Goal: Task Accomplishment & Management: Manage account settings

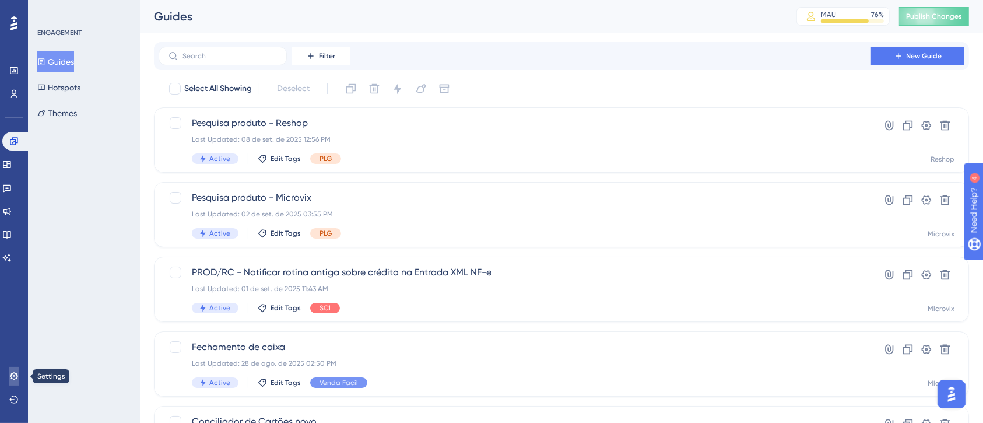
click at [15, 370] on link at bounding box center [13, 376] width 9 height 19
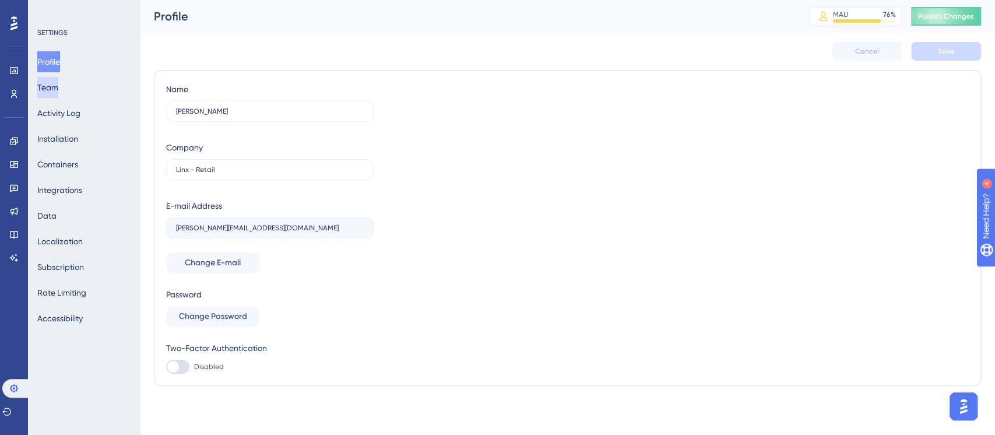
click at [58, 85] on button "Team" at bounding box center [47, 87] width 21 height 21
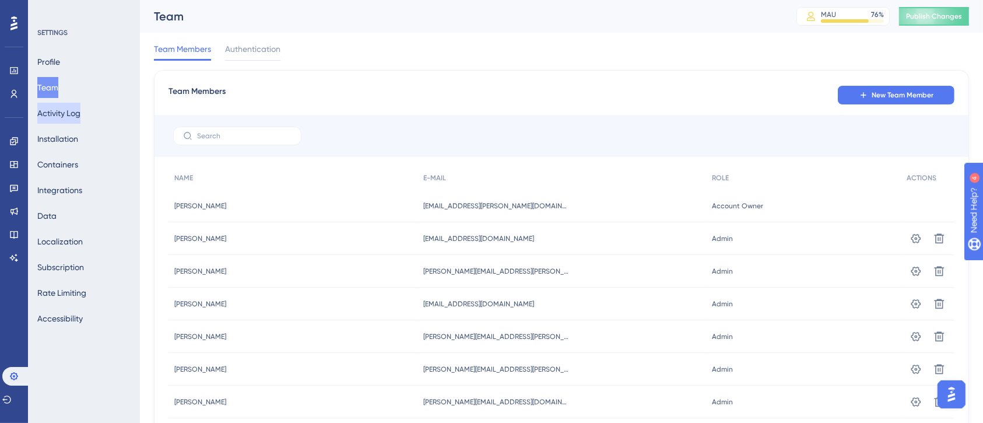
click at [61, 122] on button "Activity Log" at bounding box center [58, 113] width 43 height 21
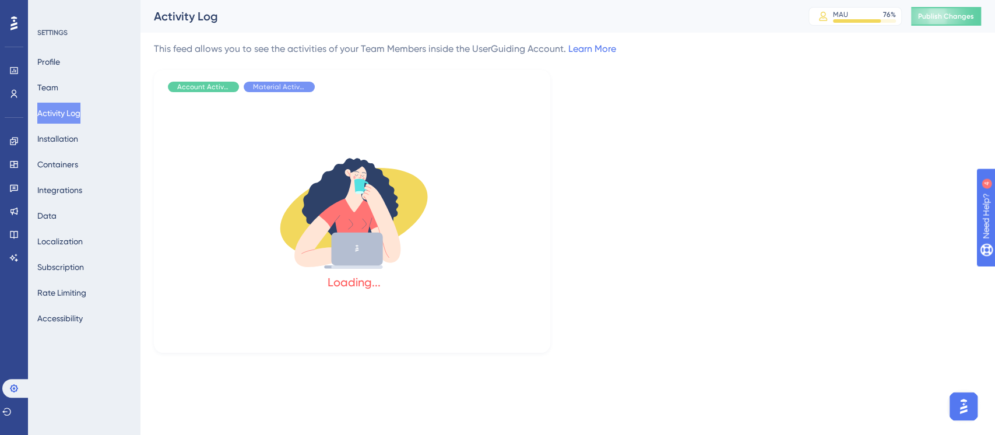
click at [66, 153] on div "Profile Team Activity Log Installation Containers Integrations Data Localizatio…" at bounding box center [84, 190] width 94 height 278
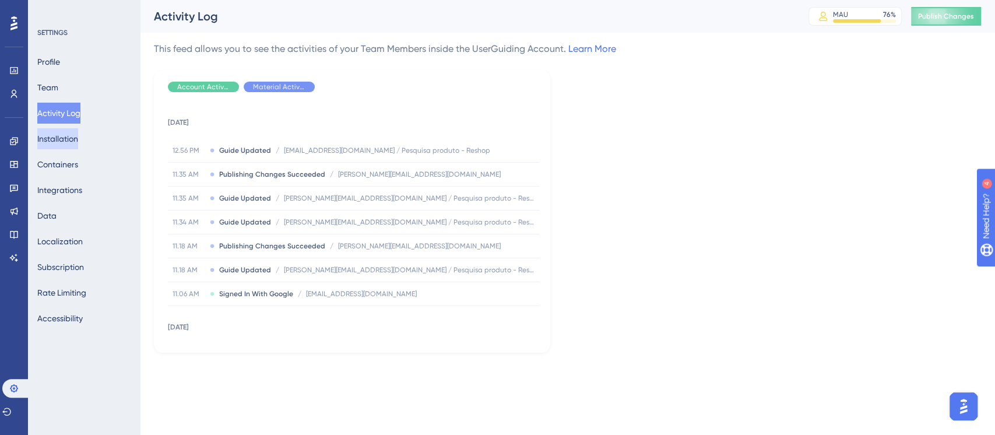
click at [65, 139] on button "Installation" at bounding box center [57, 138] width 41 height 21
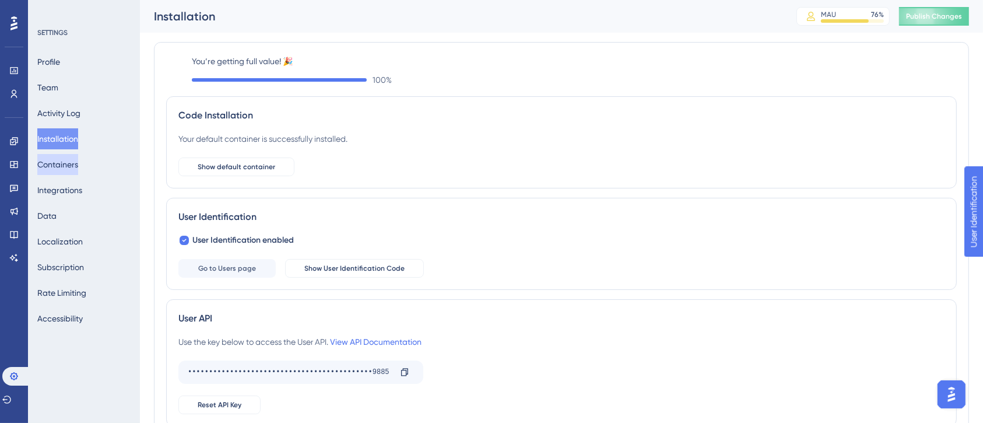
click at [72, 170] on button "Containers" at bounding box center [57, 164] width 41 height 21
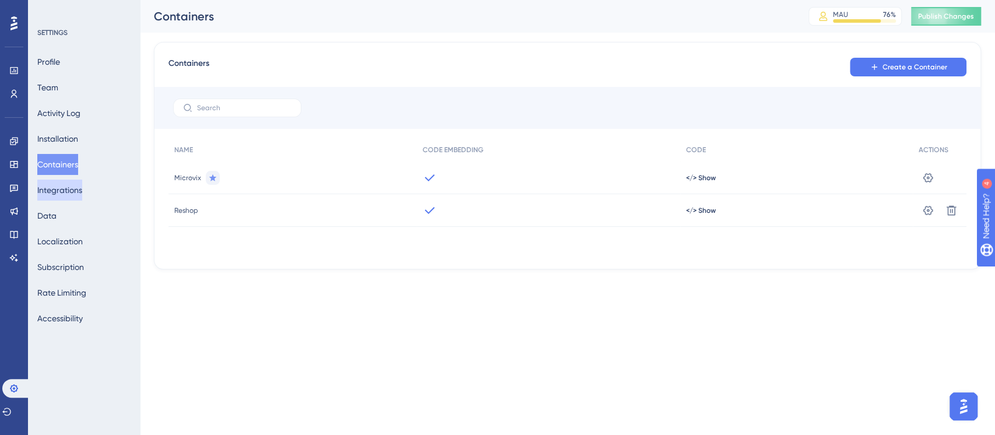
click at [78, 194] on button "Integrations" at bounding box center [59, 190] width 45 height 21
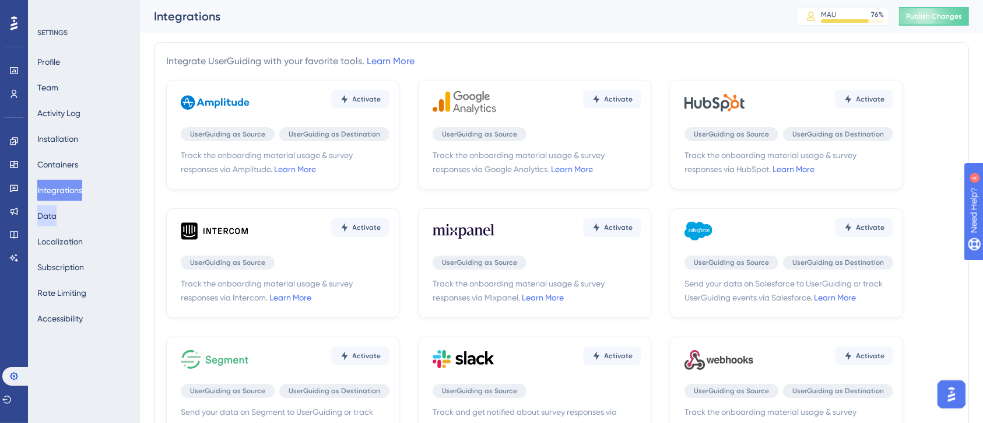
click at [57, 209] on button "Data" at bounding box center [46, 215] width 19 height 21
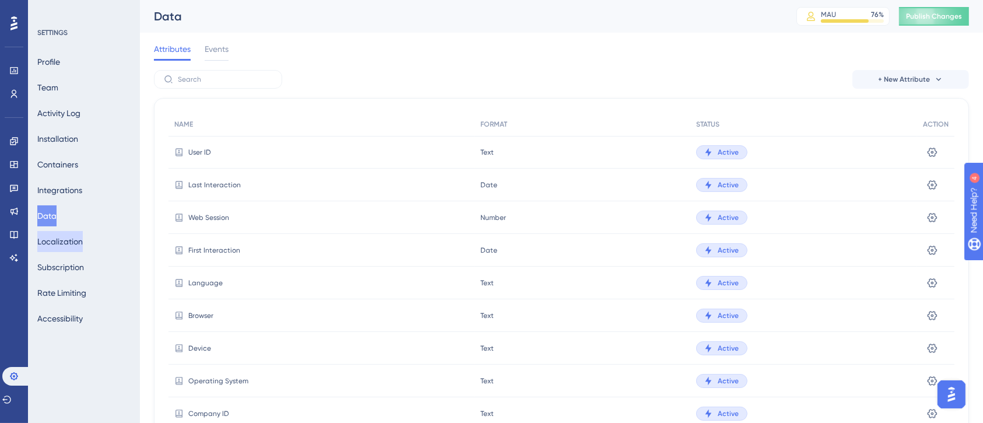
click at [66, 236] on button "Localization" at bounding box center [59, 241] width 45 height 21
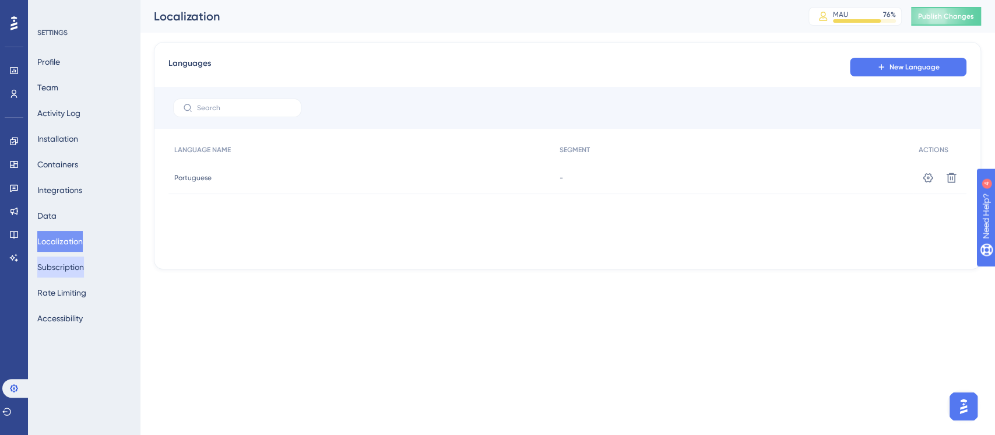
click at [66, 268] on button "Subscription" at bounding box center [60, 267] width 47 height 21
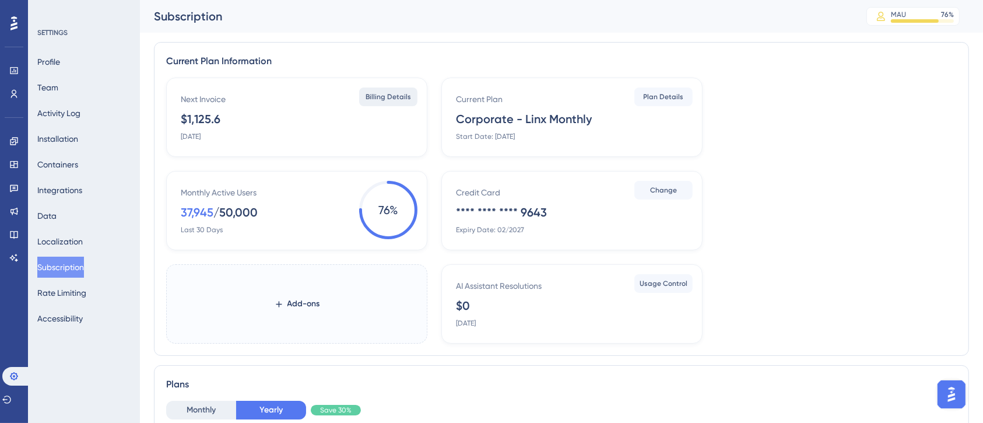
click at [394, 100] on span "Billing Details" at bounding box center [388, 96] width 45 height 9
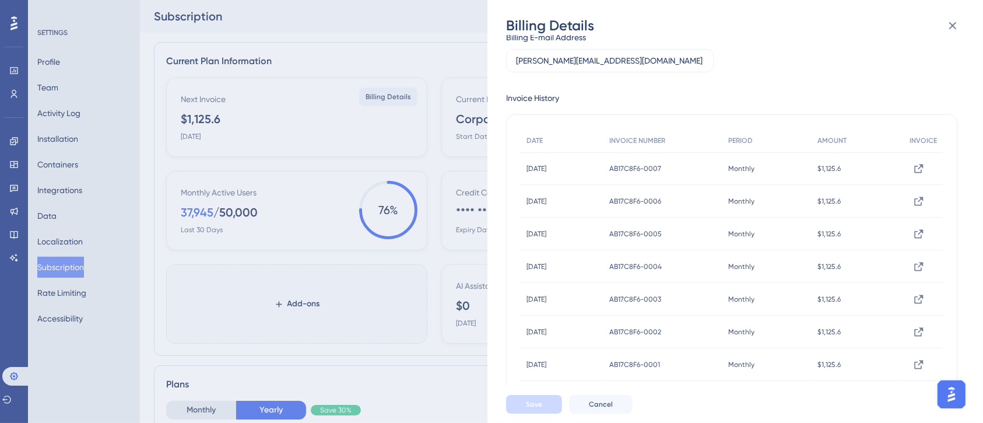
scroll to position [122, 0]
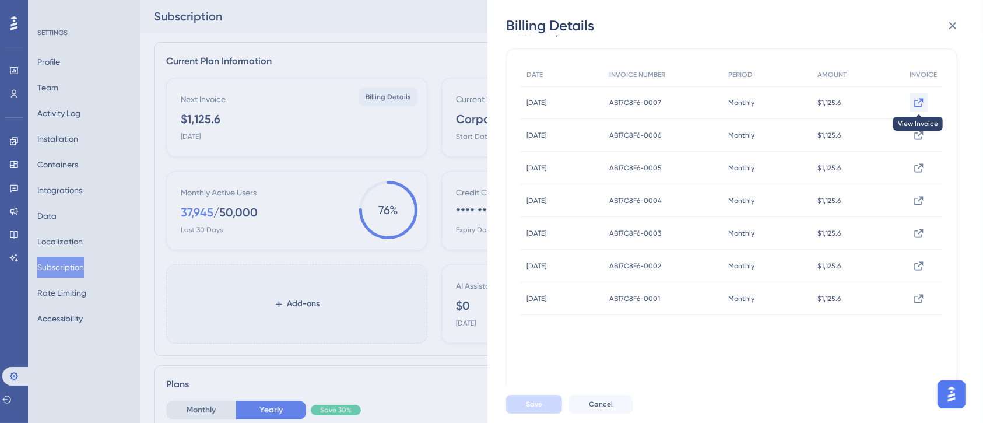
click at [913, 101] on icon at bounding box center [919, 103] width 12 height 12
